Goal: Task Accomplishment & Management: Manage account settings

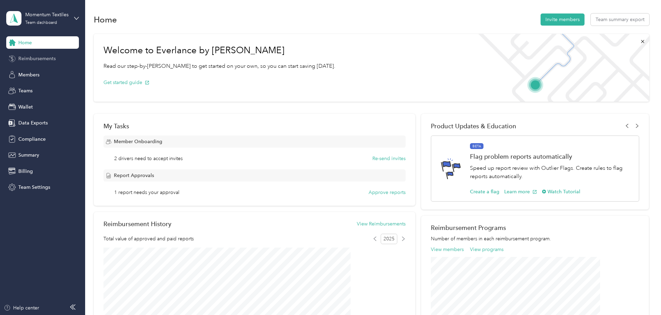
click at [26, 58] on span "Reimbursements" at bounding box center [36, 58] width 37 height 7
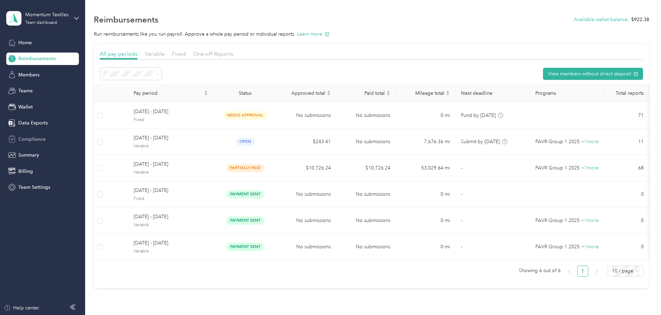
click at [34, 139] on span "Compliance" at bounding box center [31, 139] width 27 height 7
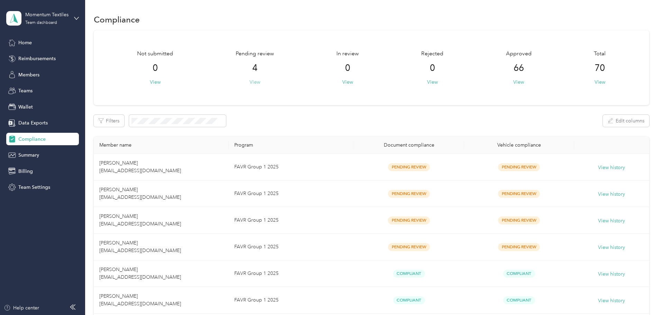
click at [260, 83] on button "View" at bounding box center [255, 82] width 11 height 7
